Goal: Information Seeking & Learning: Learn about a topic

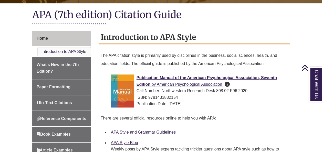
scroll to position [118, 0]
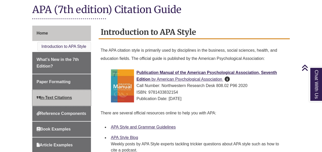
click at [78, 90] on link "In-Text Citations" at bounding box center [61, 97] width 59 height 15
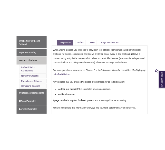
scroll to position [164, 0]
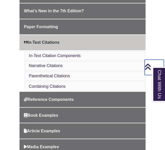
click at [147, 66] on icon "Back to Top" at bounding box center [147, 67] width 7 height 8
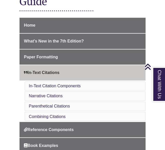
scroll to position [134, 0]
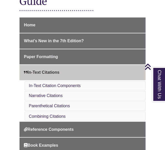
click at [85, 81] on li "In-Text Citation Components" at bounding box center [85, 85] width 120 height 9
click at [50, 84] on link "In-Text Citation Components" at bounding box center [55, 86] width 52 height 4
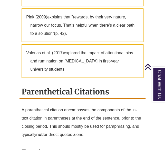
scroll to position [826, 0]
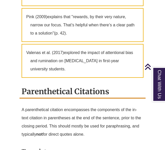
click at [96, 51] on p "Valenas et al. (2017) explored the impact of attentional bias and rumination on…" at bounding box center [82, 61] width 121 height 34
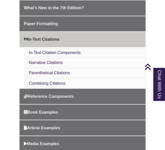
scroll to position [155, 0]
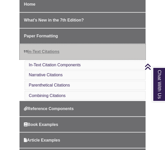
click at [54, 49] on span "In-Text Citations" at bounding box center [41, 51] width 35 height 4
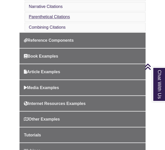
scroll to position [221, 0]
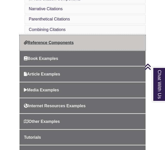
click at [60, 40] on span "Reference Components" at bounding box center [49, 42] width 50 height 4
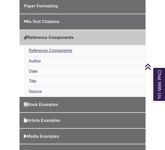
scroll to position [184, 0]
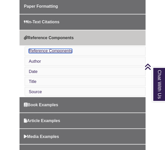
click at [60, 49] on link "Reference Components" at bounding box center [50, 51] width 43 height 4
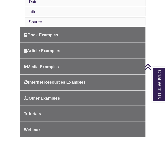
scroll to position [256, 0]
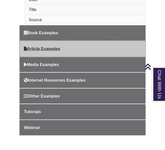
click at [51, 47] on span "Article Examples" at bounding box center [42, 49] width 36 height 4
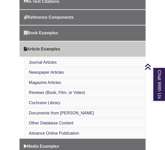
scroll to position [231, 0]
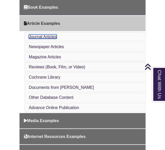
click at [44, 34] on link "Journal Articles" at bounding box center [43, 36] width 28 height 4
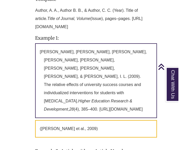
scroll to position [491, 0]
